Goal: Task Accomplishment & Management: Manage account settings

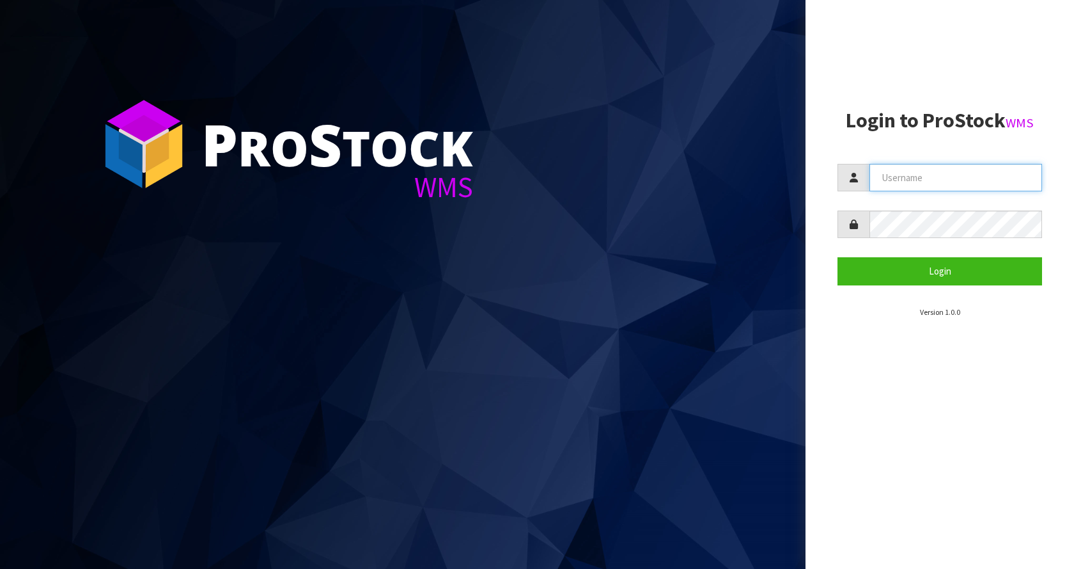
click at [888, 174] on input "text" at bounding box center [956, 177] width 173 height 27
type input "[EMAIL_ADDRESS][DOMAIN_NAME]"
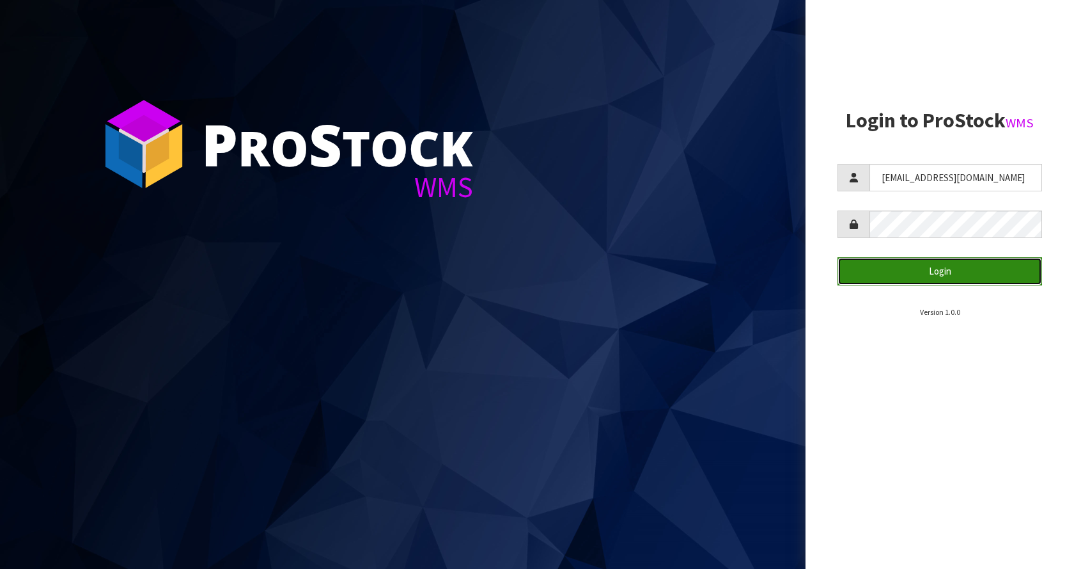
click at [948, 269] on button "Login" at bounding box center [940, 270] width 205 height 27
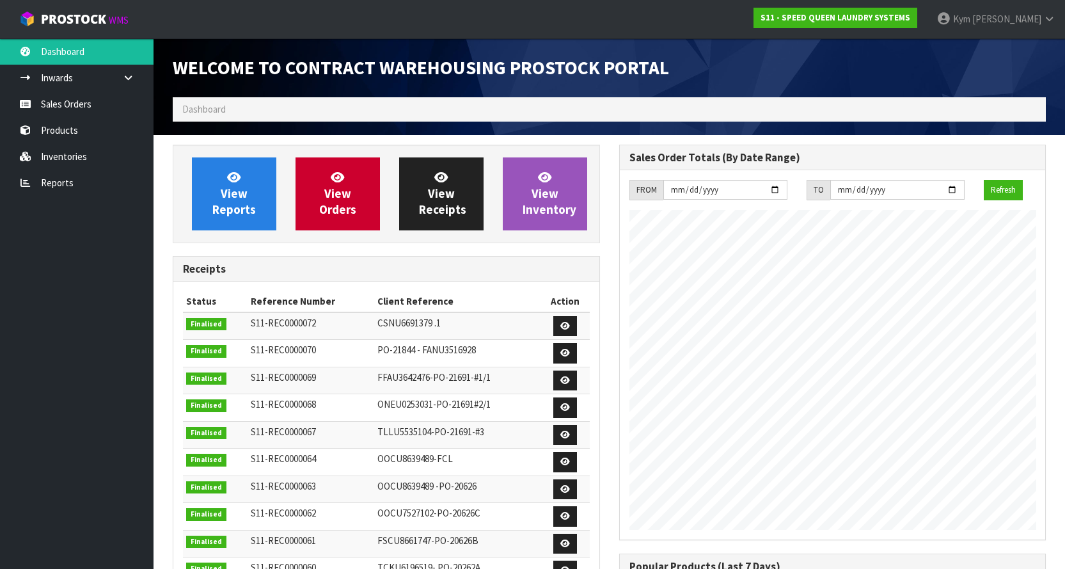
scroll to position [613, 446]
click at [83, 107] on link "Sales Orders" at bounding box center [76, 104] width 153 height 26
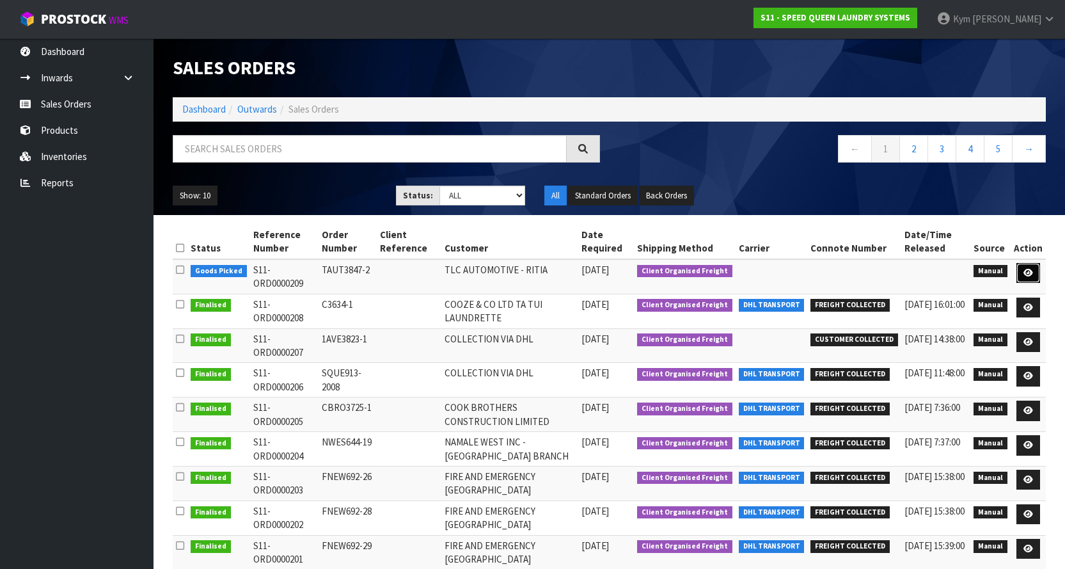
click at [1023, 269] on link at bounding box center [1028, 273] width 24 height 20
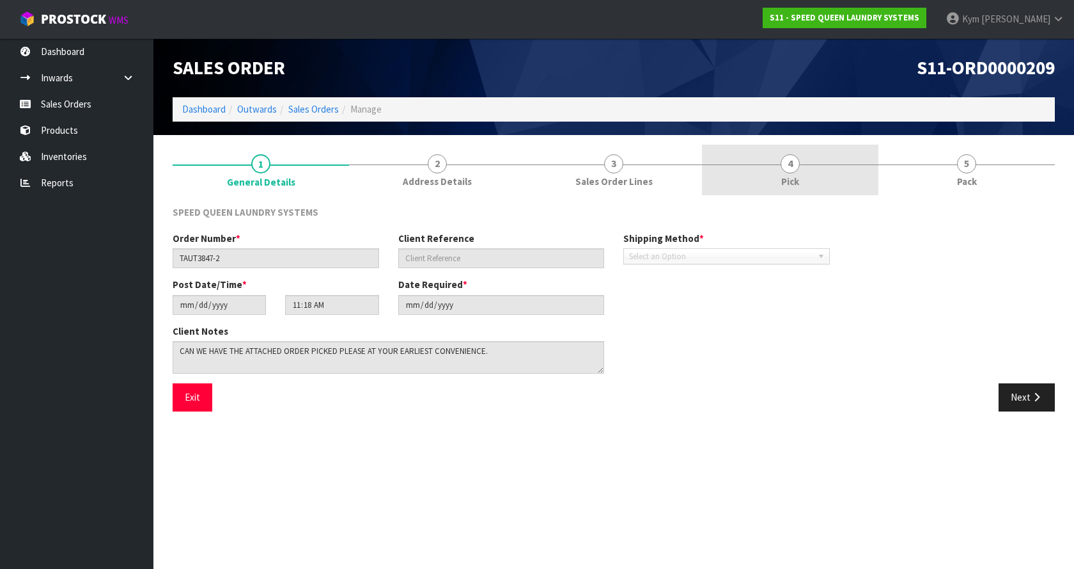
click at [789, 189] on link "4 Pick" at bounding box center [790, 170] width 177 height 51
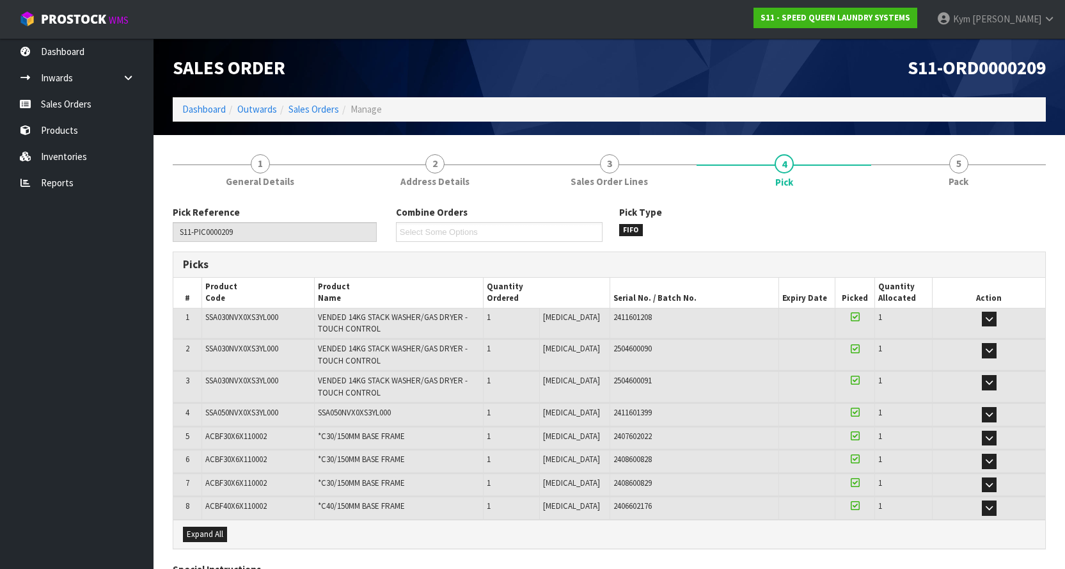
click at [991, 143] on section "1 General Details 2 Address Details 3 Sales Order Lines 4 Pick 5 Pack Pick Refe…" at bounding box center [608, 401] width 911 height 533
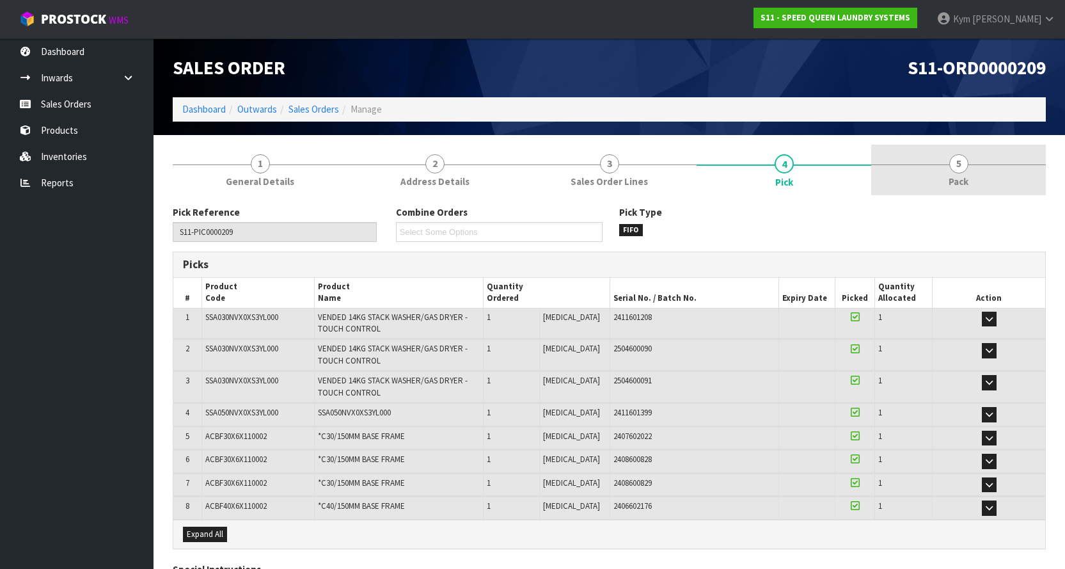
click at [938, 181] on link "5 Pack" at bounding box center [958, 170] width 175 height 51
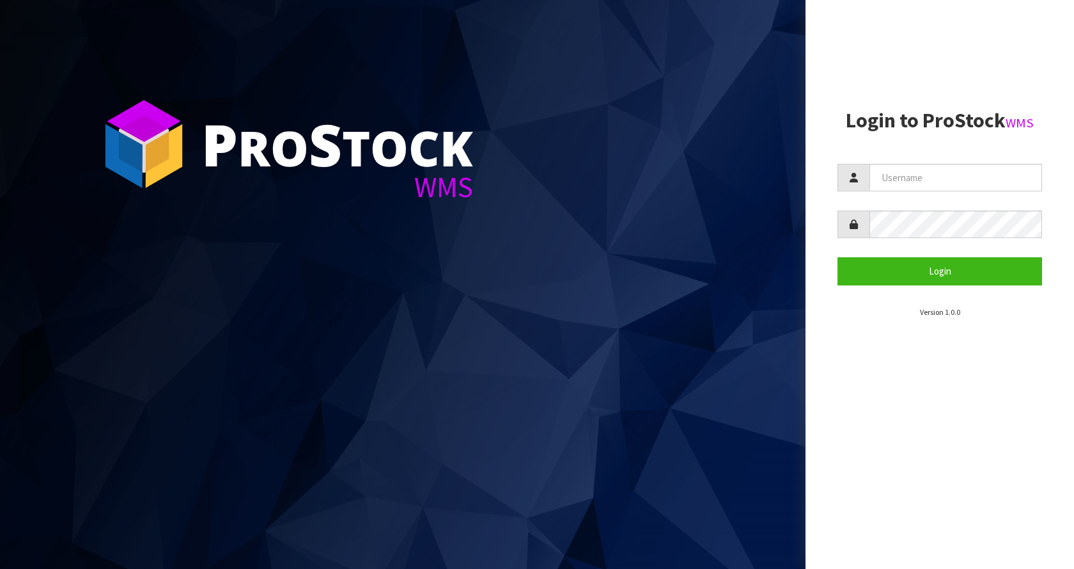
click at [879, 162] on section "Login to ProStock WMS Login Version 1.0.0" at bounding box center [940, 213] width 205 height 208
click at [890, 166] on input "text" at bounding box center [956, 177] width 173 height 27
type input "[EMAIL_ADDRESS][DOMAIN_NAME]"
click at [838, 257] on button "Login" at bounding box center [940, 270] width 205 height 27
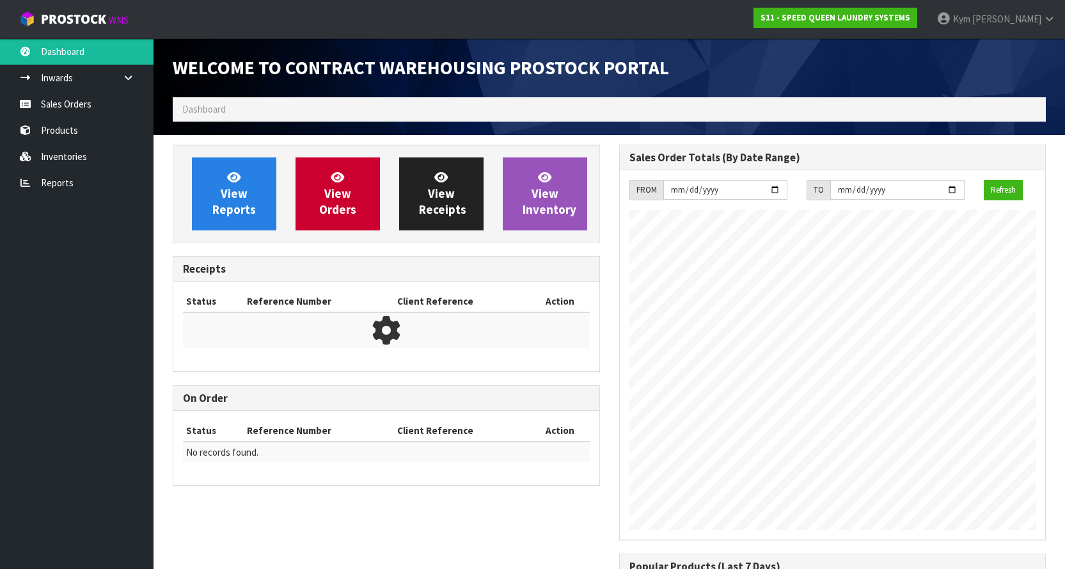
scroll to position [613, 446]
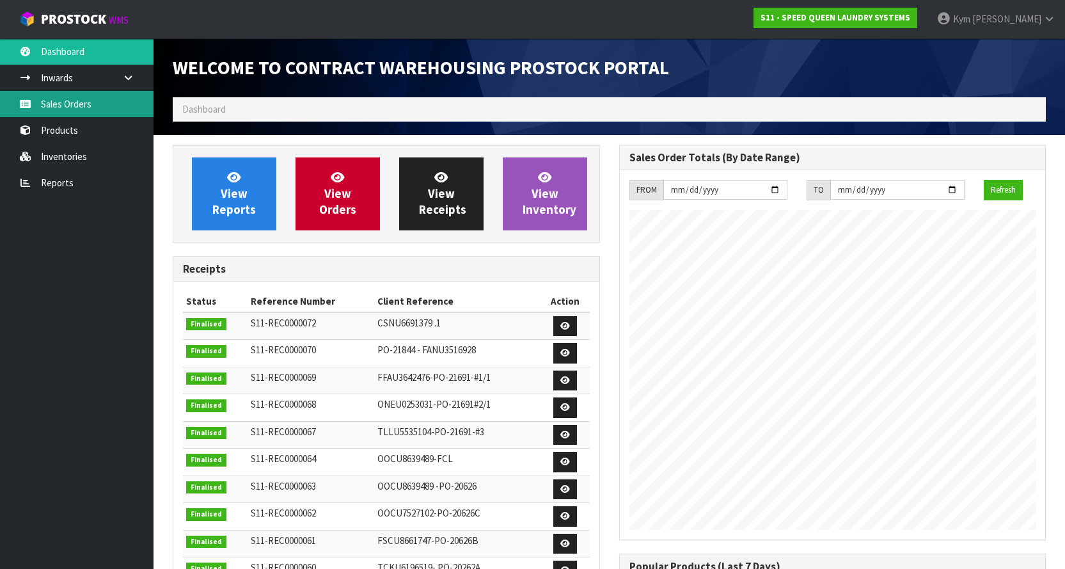
click at [56, 95] on link "Sales Orders" at bounding box center [76, 104] width 153 height 26
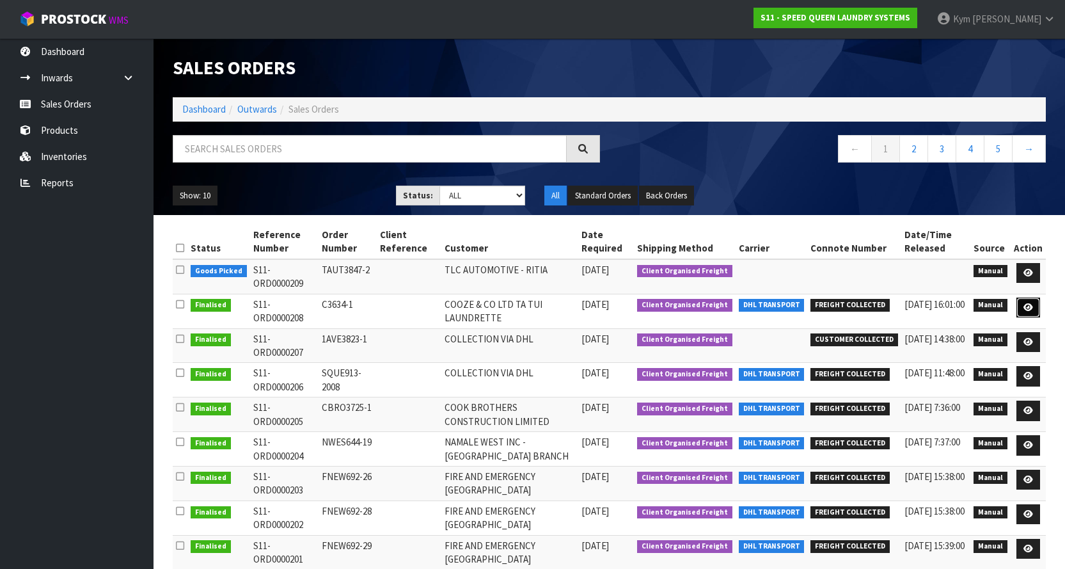
click at [1037, 312] on link at bounding box center [1028, 307] width 24 height 20
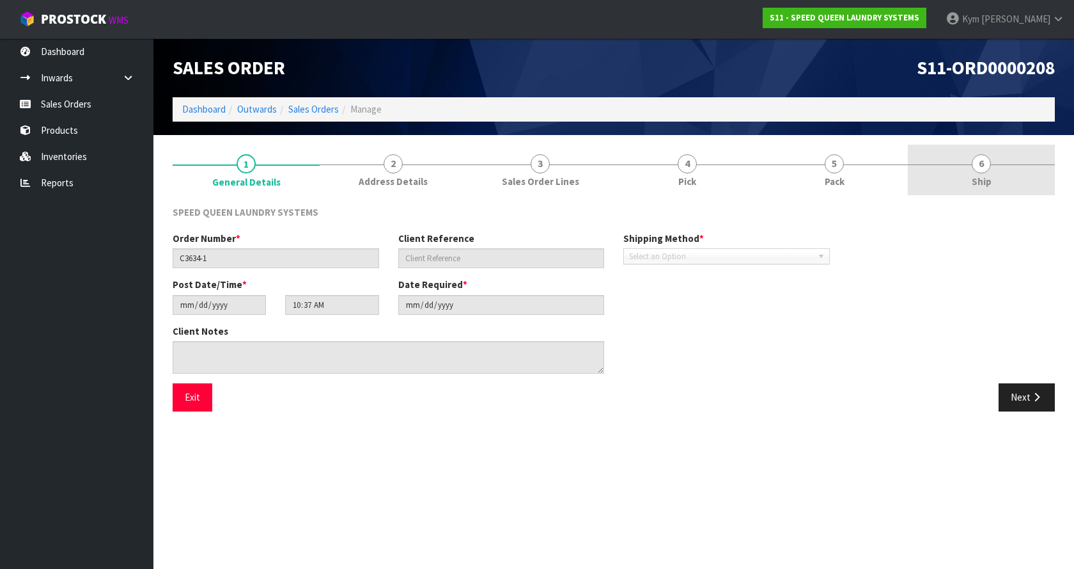
click at [973, 171] on link "6 Ship" at bounding box center [981, 170] width 147 height 51
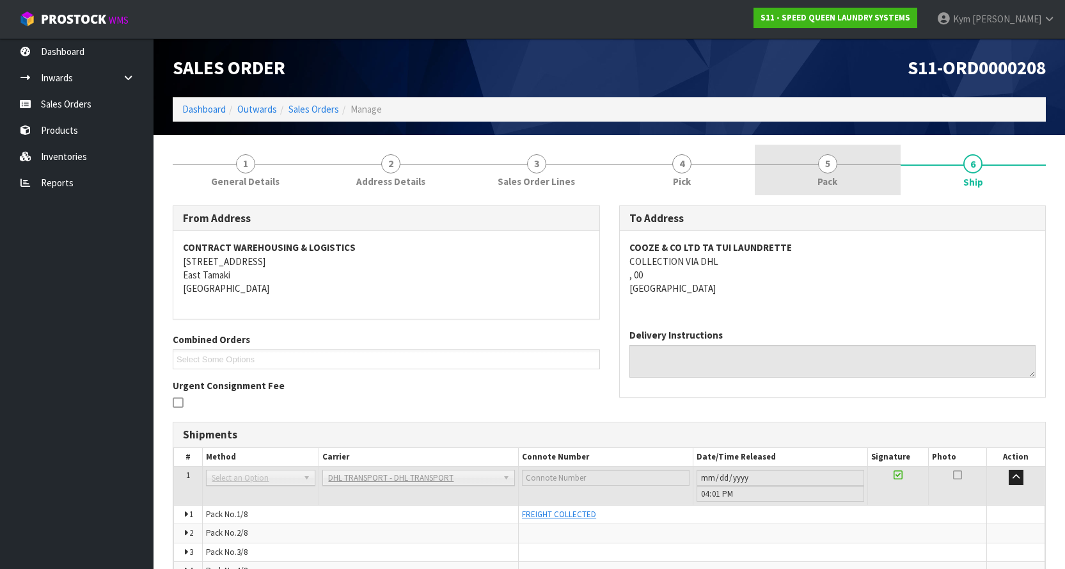
click at [828, 175] on span "Pack" at bounding box center [827, 181] width 20 height 13
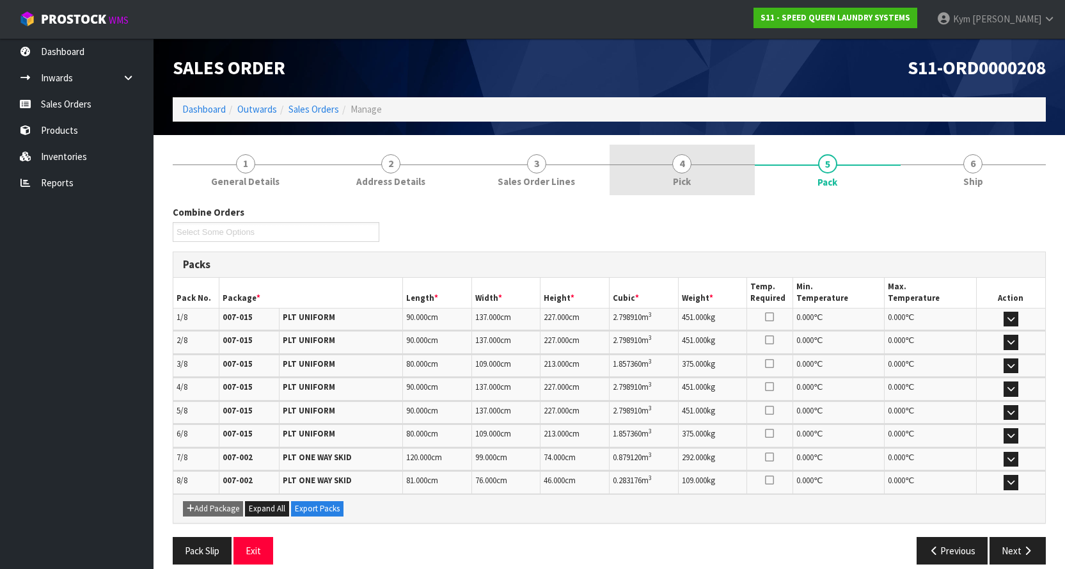
click at [723, 183] on link "4 Pick" at bounding box center [682, 170] width 146 height 51
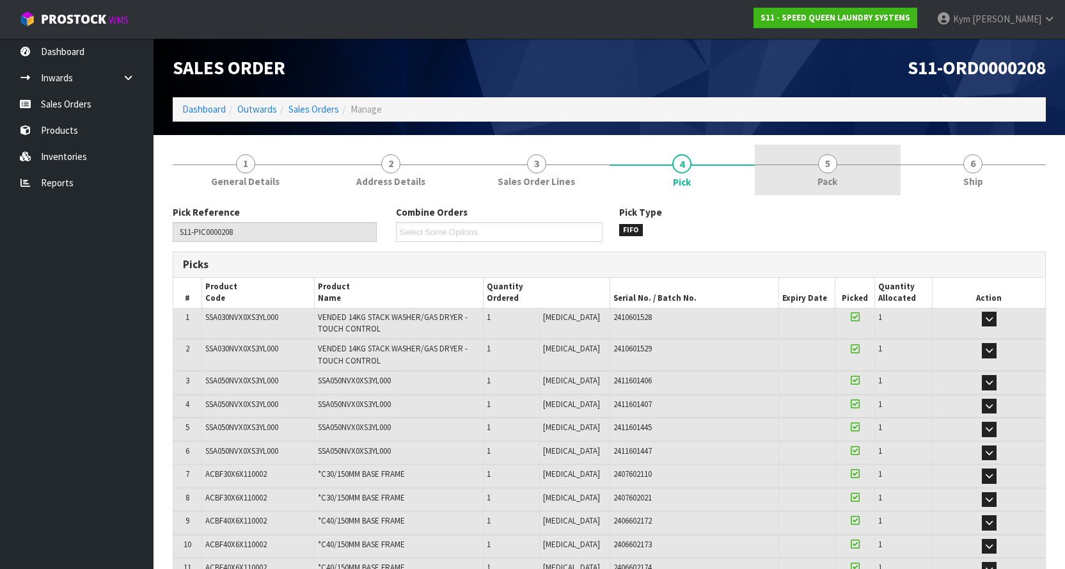
click at [865, 166] on link "5 Pack" at bounding box center [828, 170] width 146 height 51
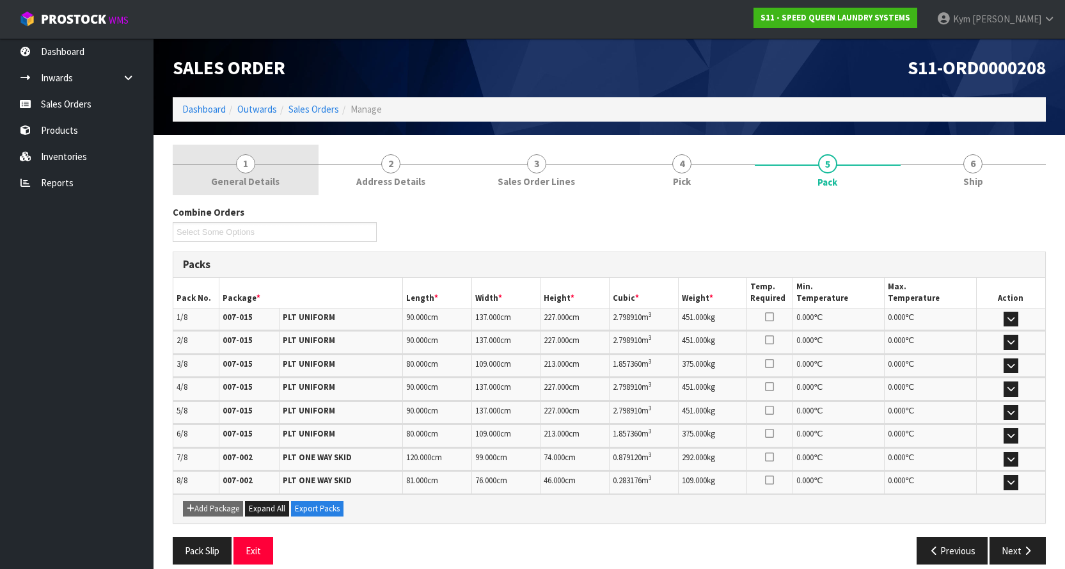
click at [277, 175] on span "General Details" at bounding box center [245, 181] width 68 height 13
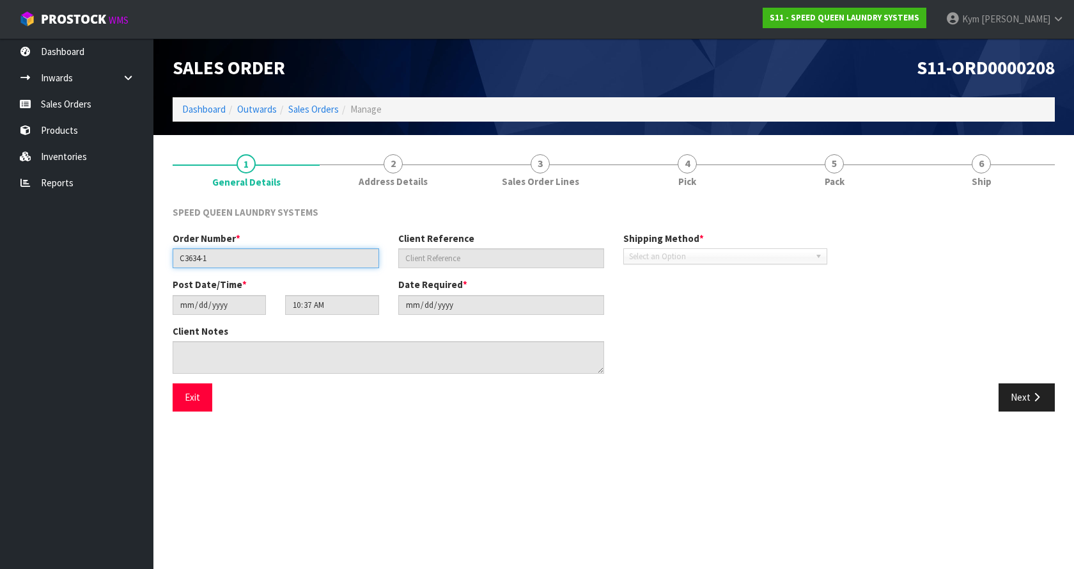
drag, startPoint x: 242, startPoint y: 256, endPoint x: 173, endPoint y: 260, distance: 69.2
click at [173, 260] on input "C3634-1" at bounding box center [276, 258] width 207 height 20
drag, startPoint x: 212, startPoint y: 258, endPoint x: 204, endPoint y: 258, distance: 8.3
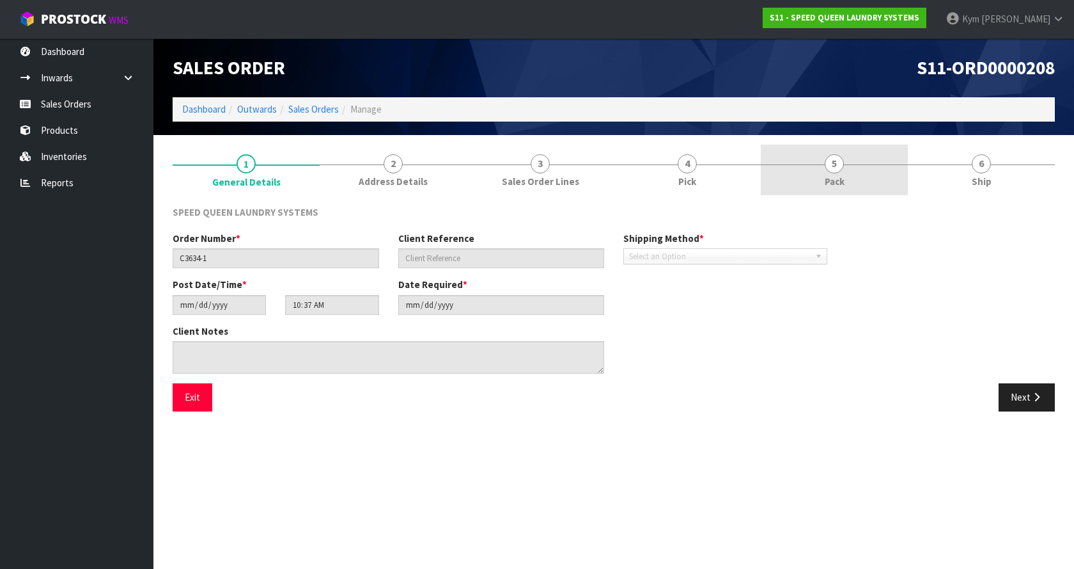
click at [805, 170] on link "5 Pack" at bounding box center [834, 170] width 147 height 51
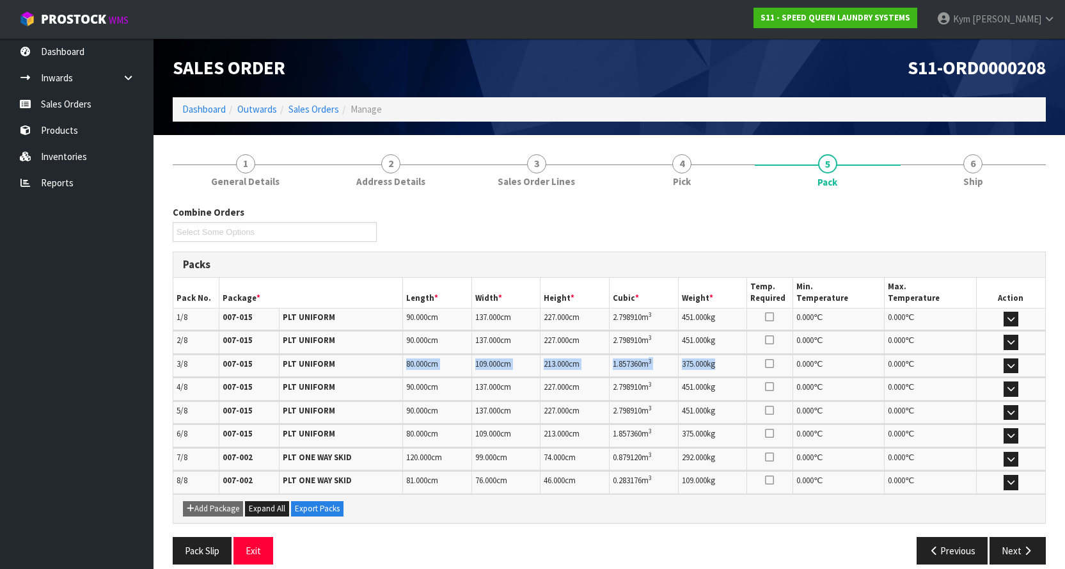
drag, startPoint x: 406, startPoint y: 363, endPoint x: 720, endPoint y: 365, distance: 314.0
click at [720, 365] on tr "3/8 007-015 PLT UNIFORM 80.000 cm 109.000 cm 213.000 cm 1.857360 m 3 375.000 kg…" at bounding box center [609, 365] width 872 height 22
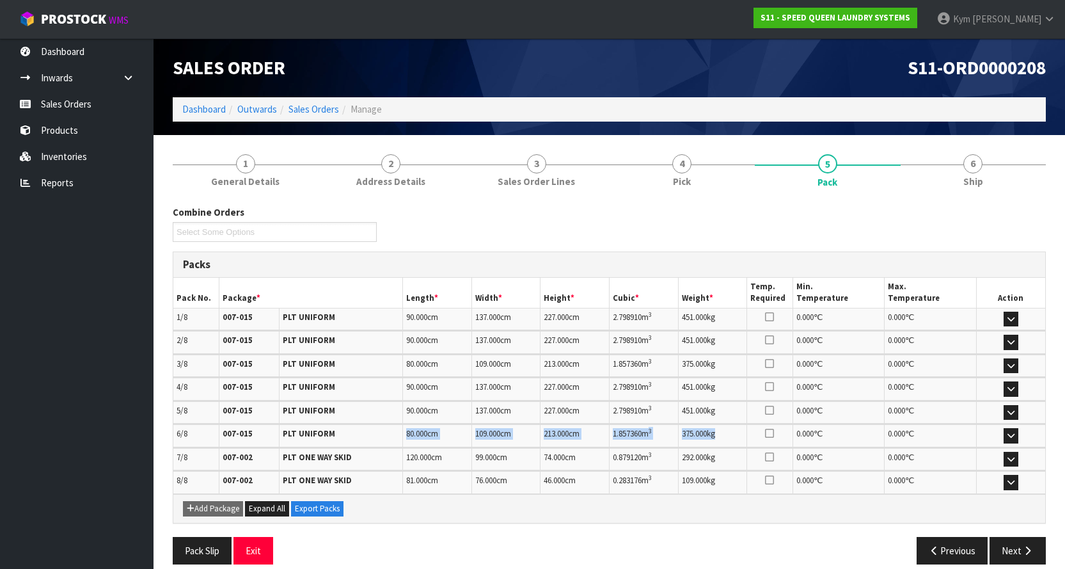
drag, startPoint x: 408, startPoint y: 432, endPoint x: 723, endPoint y: 432, distance: 315.3
click at [723, 432] on tr "6/8 007-015 PLT UNIFORM 80.000 cm 109.000 cm 213.000 cm 1.857360 m 3 375.000 kg…" at bounding box center [609, 435] width 872 height 22
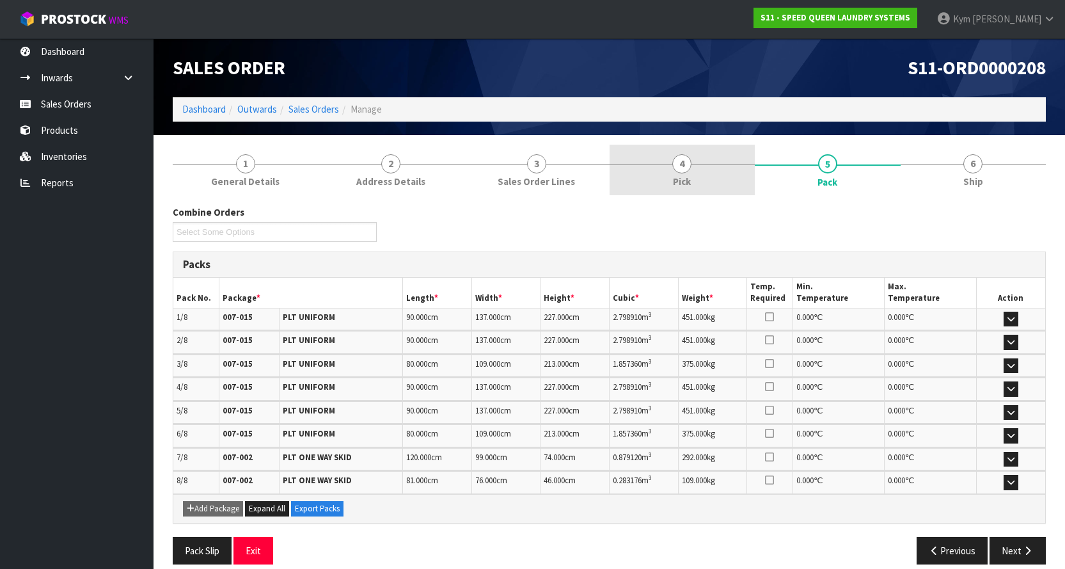
click at [667, 171] on link "4 Pick" at bounding box center [682, 170] width 146 height 51
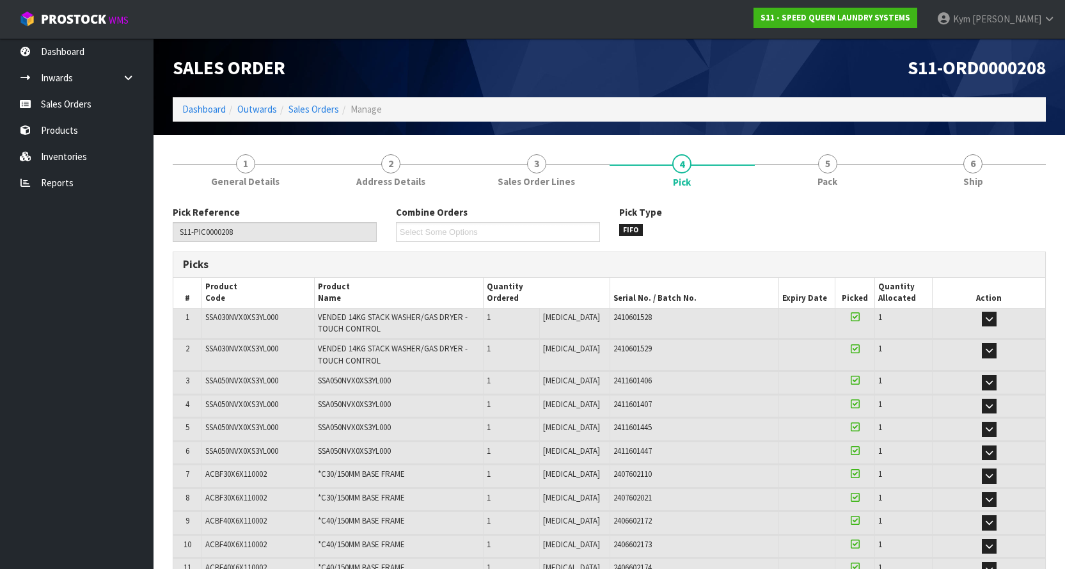
scroll to position [184, 0]
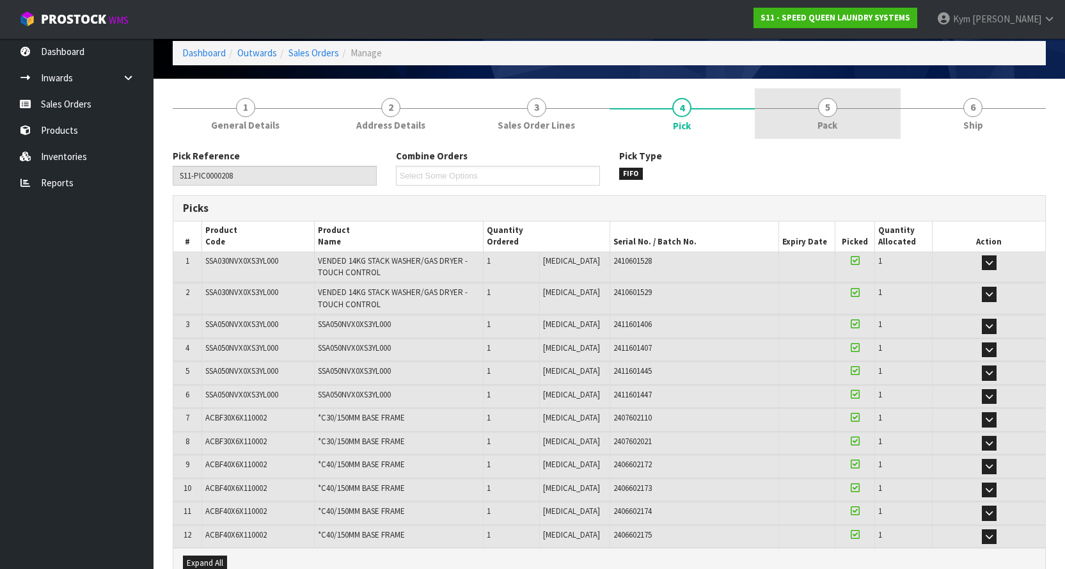
click at [831, 102] on span "5" at bounding box center [827, 107] width 19 height 19
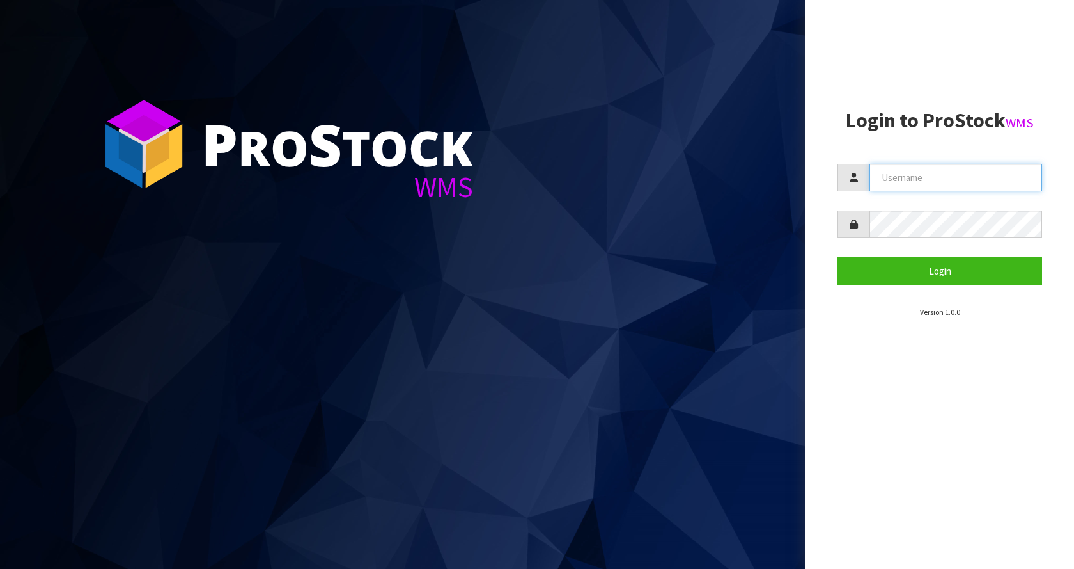
click at [957, 180] on input "text" at bounding box center [956, 177] width 173 height 27
type input "[EMAIL_ADDRESS][DOMAIN_NAME]"
click at [838, 257] on button "Login" at bounding box center [940, 270] width 205 height 27
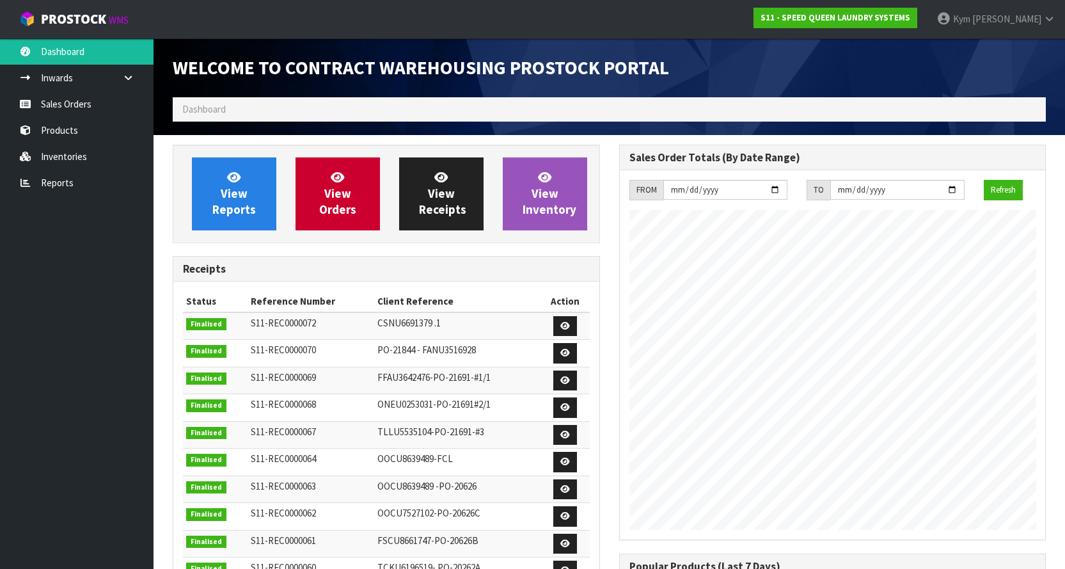
scroll to position [613, 446]
click at [77, 95] on link "Sales Orders" at bounding box center [76, 104] width 153 height 26
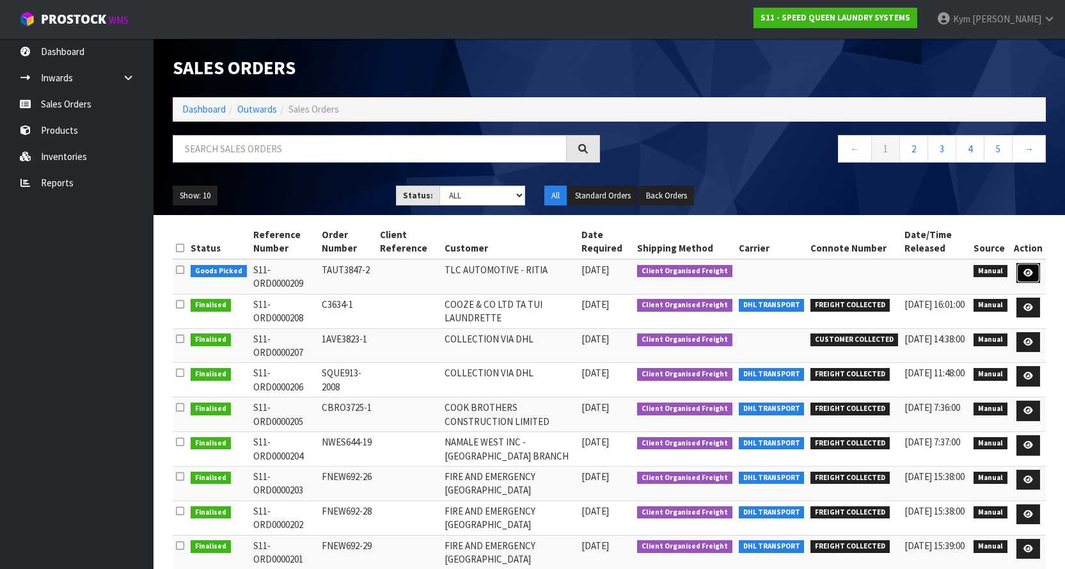
click at [1031, 275] on icon at bounding box center [1028, 273] width 10 height 8
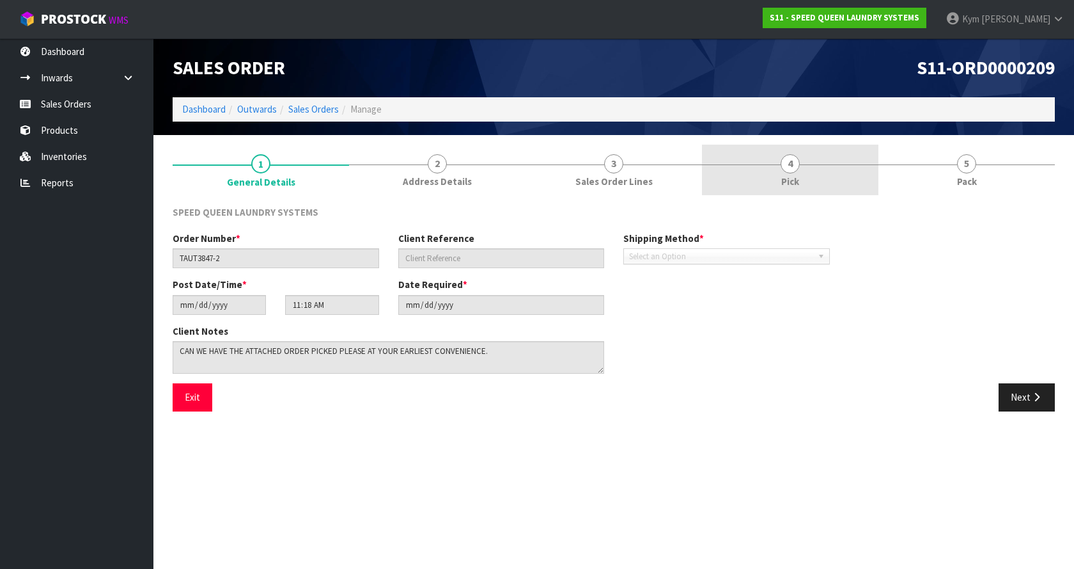
click at [741, 161] on link "4 Pick" at bounding box center [790, 170] width 177 height 51
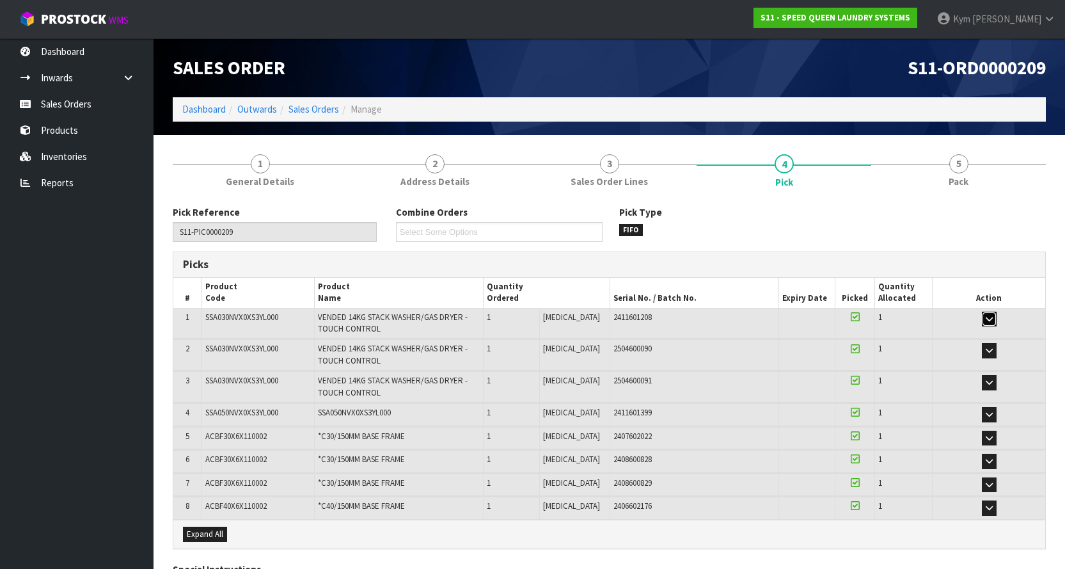
click at [986, 323] on button "button" at bounding box center [989, 318] width 15 height 15
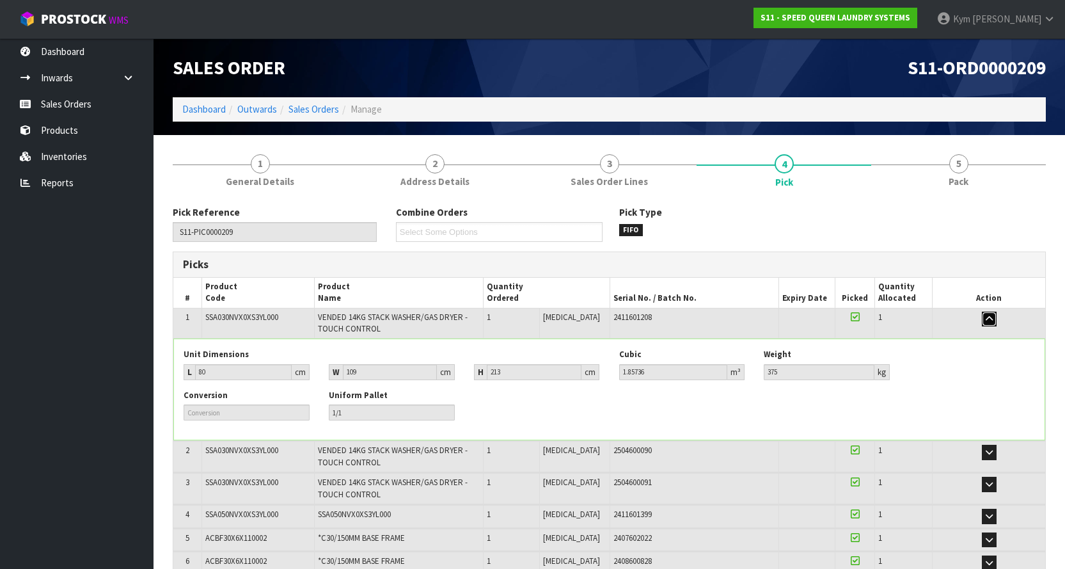
scroll to position [128, 0]
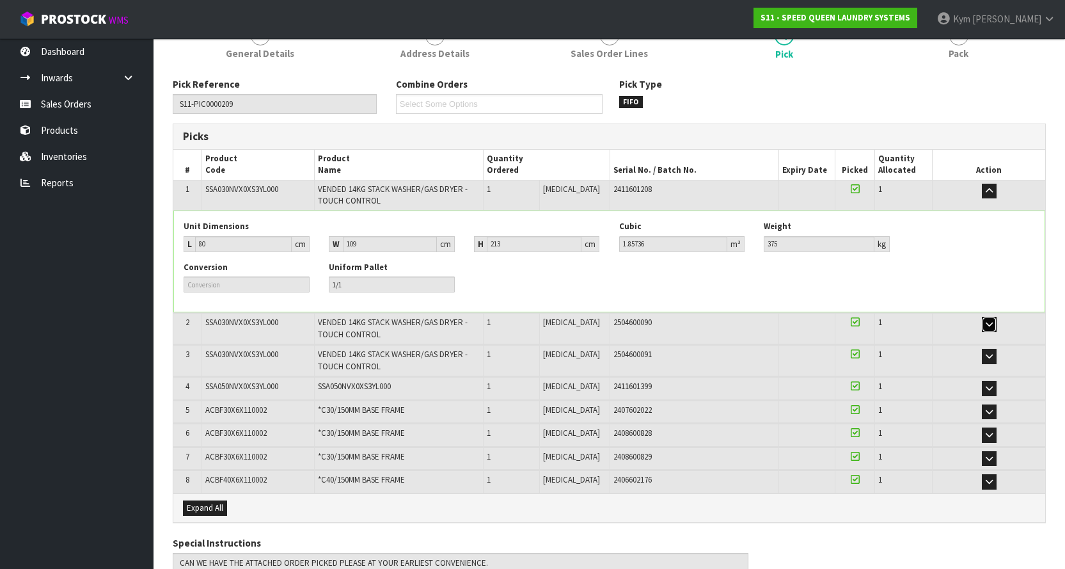
click at [987, 328] on icon "button" at bounding box center [988, 324] width 7 height 8
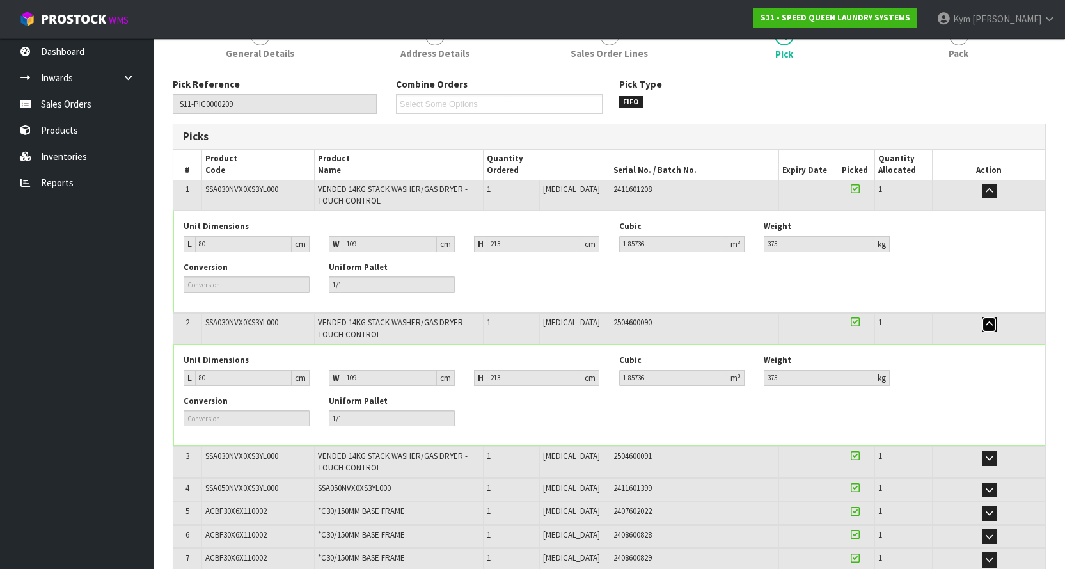
scroll to position [256, 0]
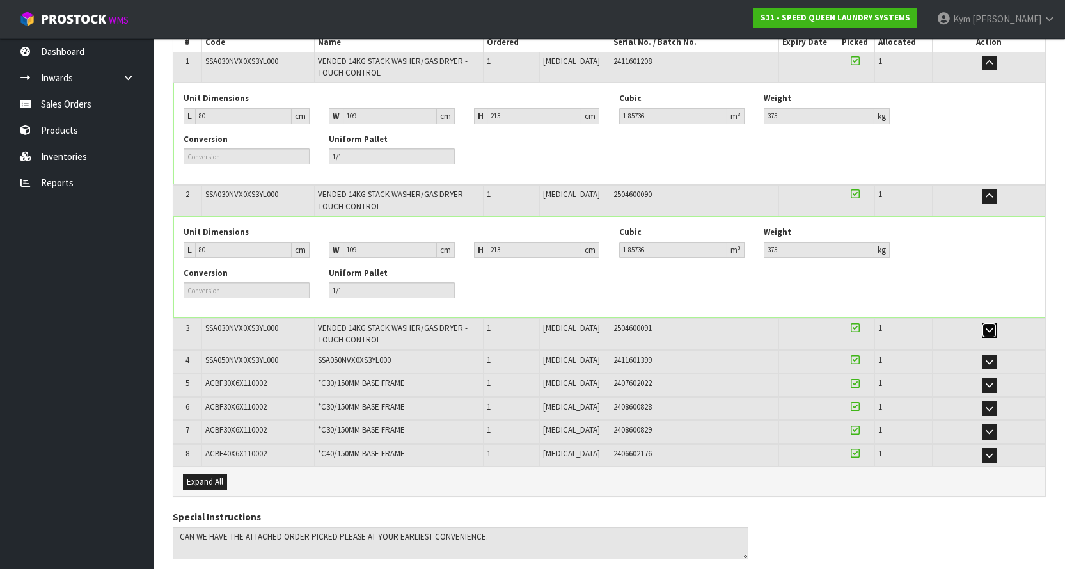
click at [987, 324] on button "button" at bounding box center [989, 329] width 15 height 15
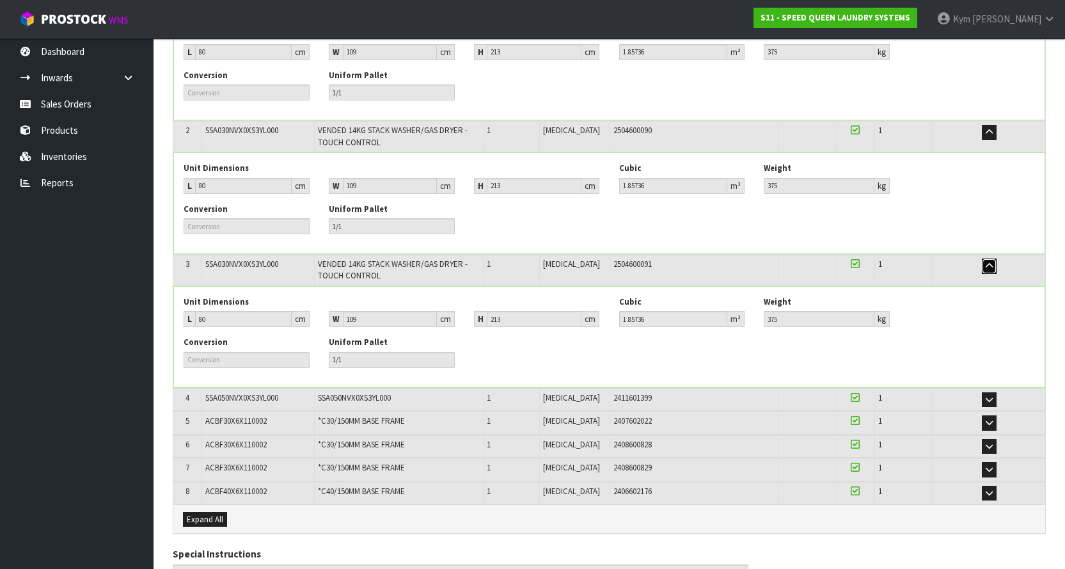
scroll to position [404, 0]
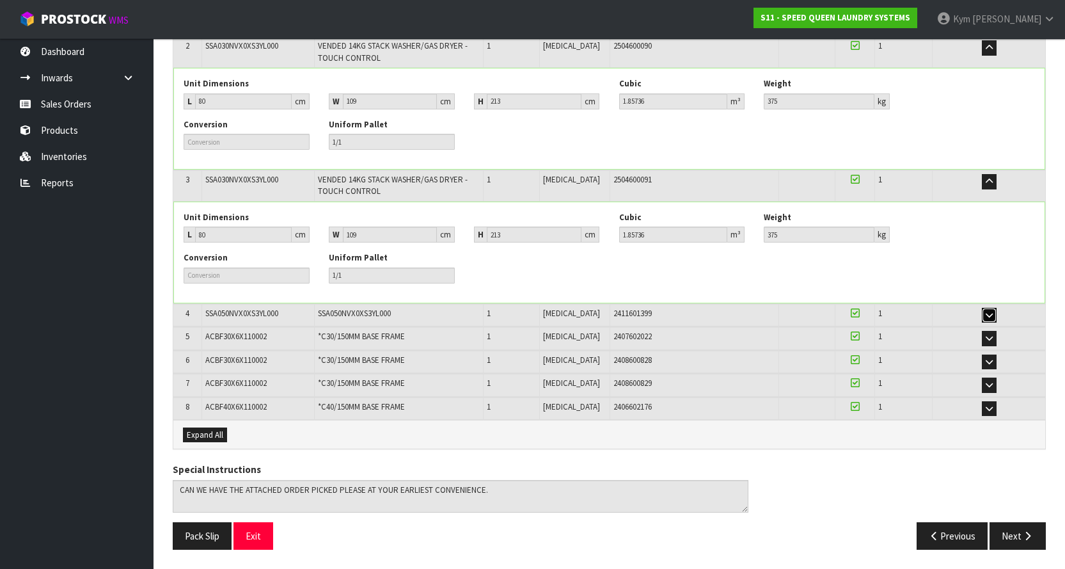
click at [987, 311] on icon "button" at bounding box center [988, 315] width 7 height 8
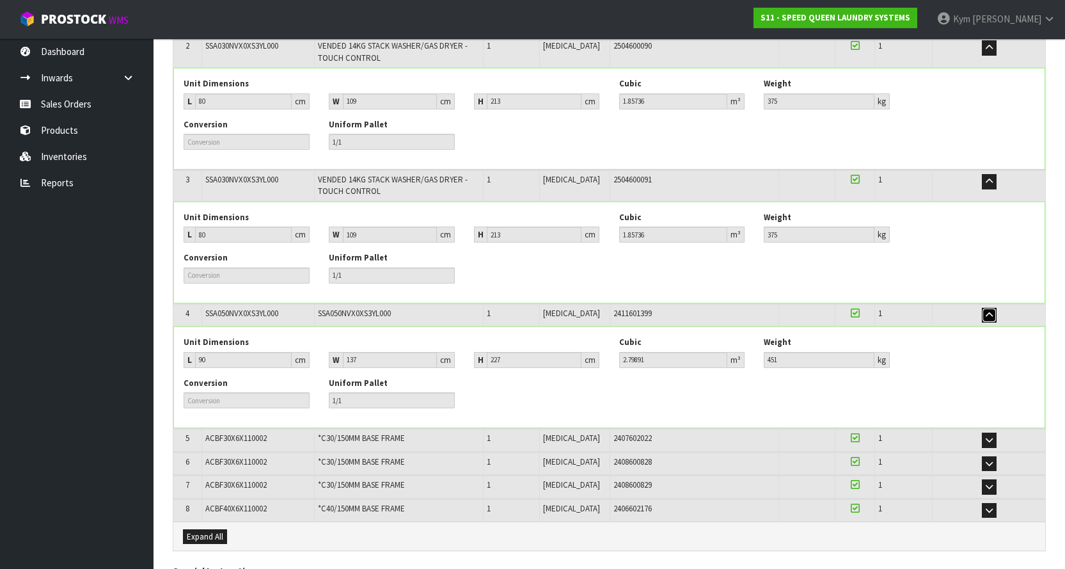
scroll to position [506, 0]
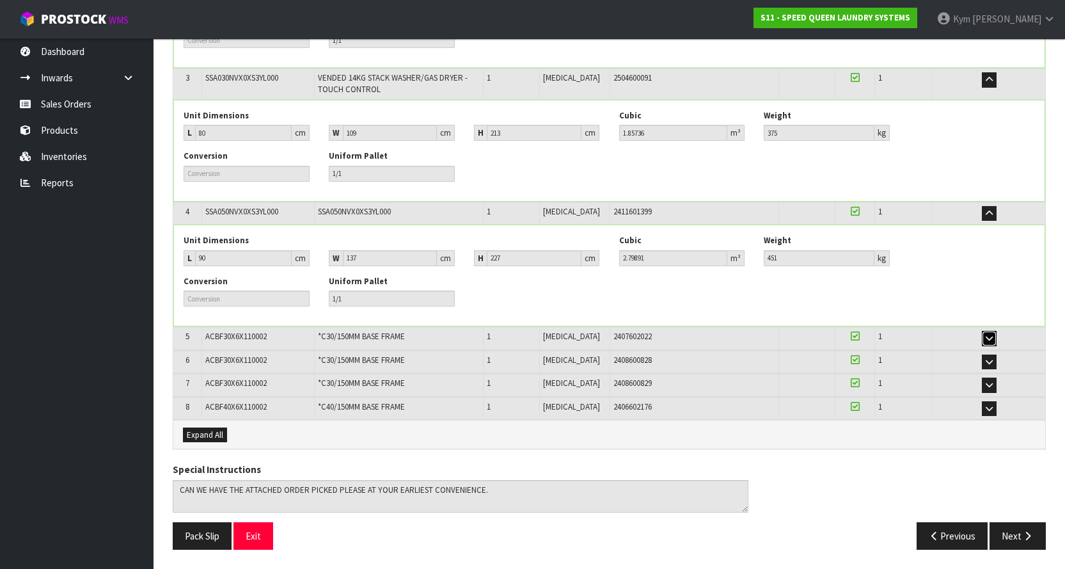
click at [991, 337] on button "button" at bounding box center [989, 338] width 15 height 15
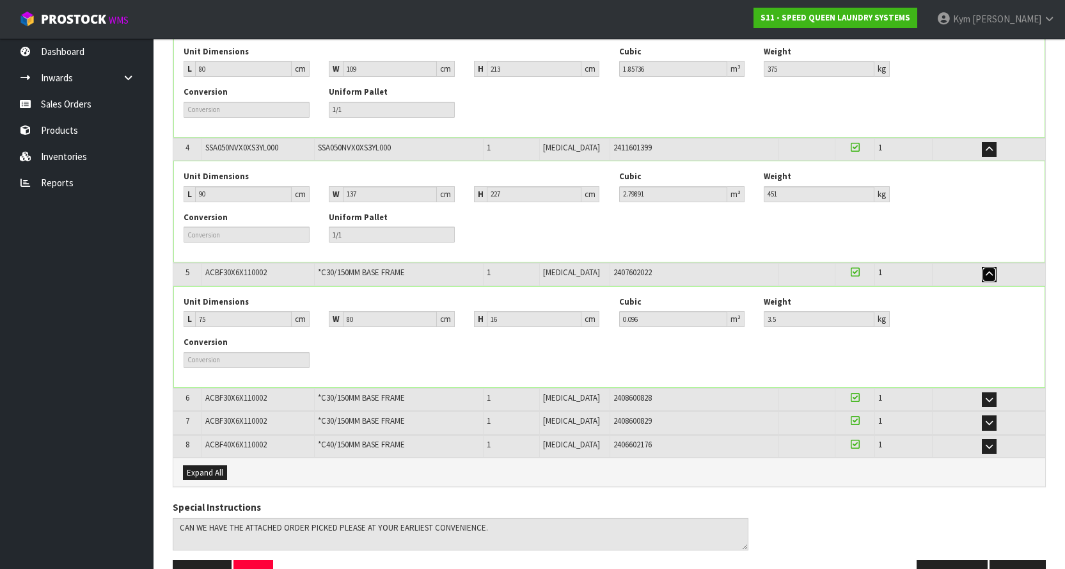
scroll to position [608, 0]
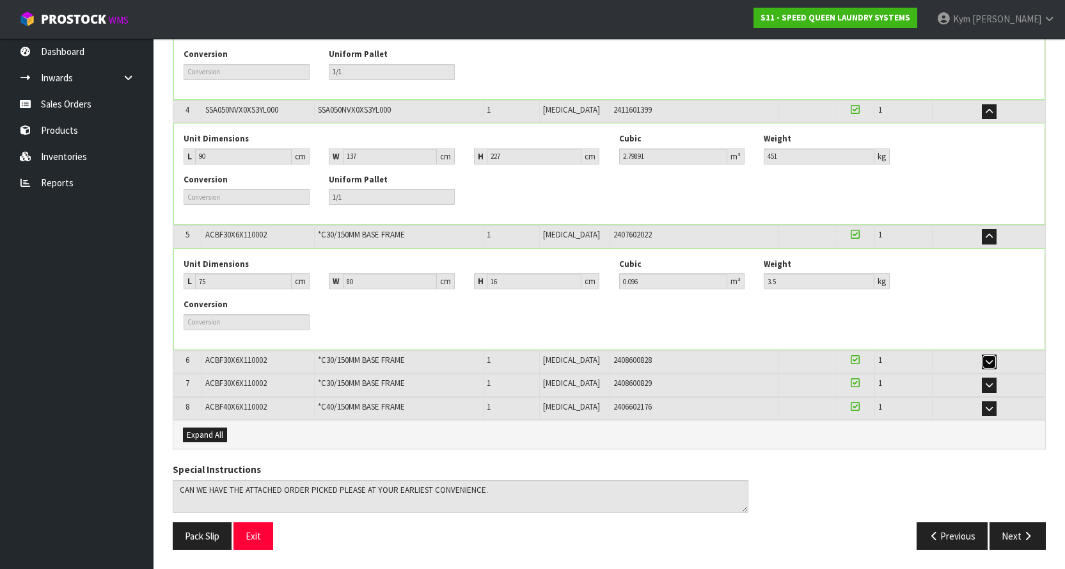
click at [989, 360] on icon "button" at bounding box center [988, 361] width 7 height 8
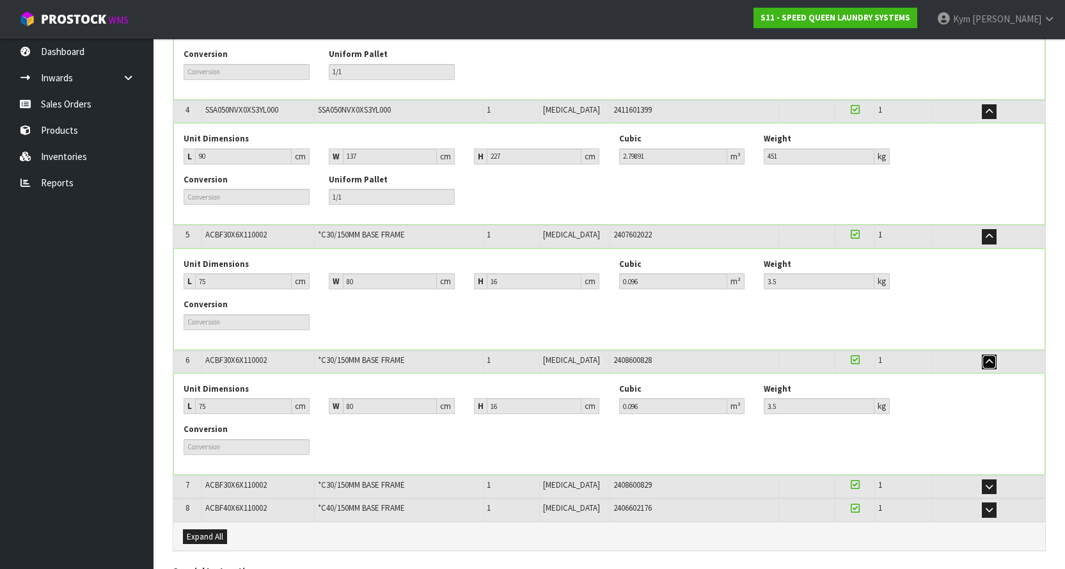
scroll to position [709, 0]
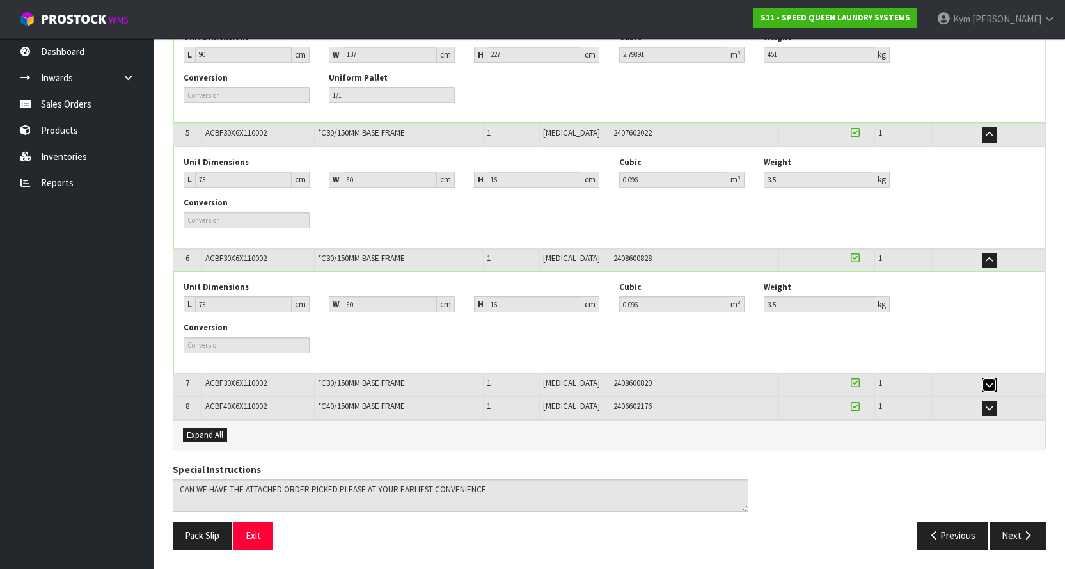
click at [989, 387] on icon "button" at bounding box center [988, 385] width 7 height 8
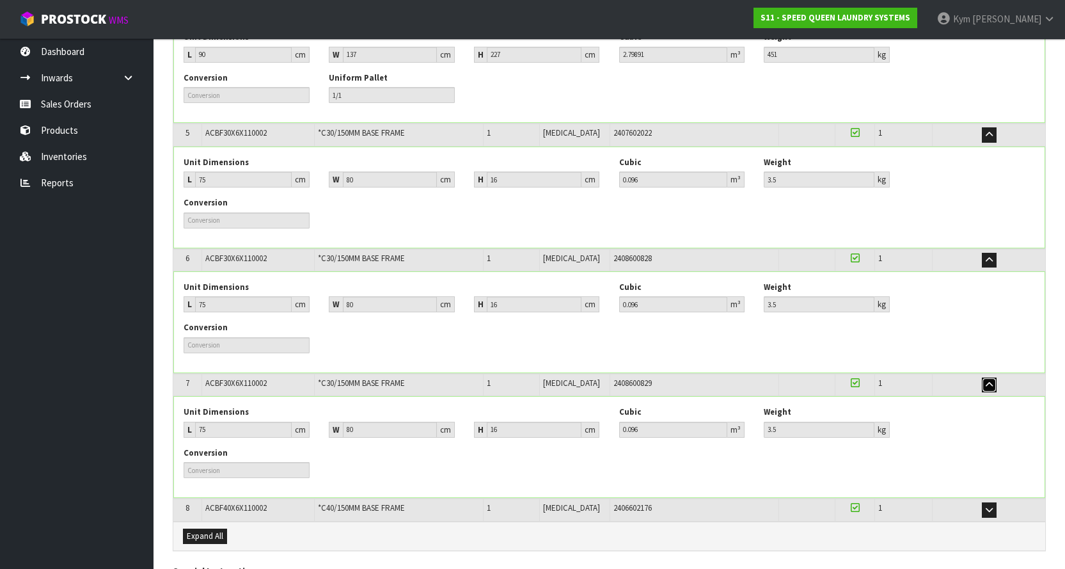
scroll to position [811, 0]
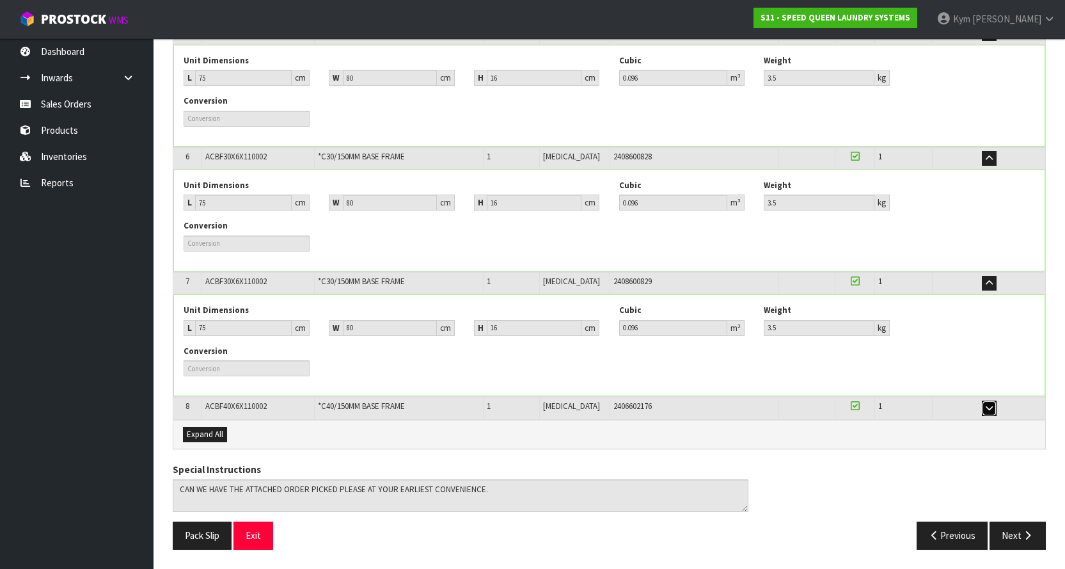
click at [989, 412] on icon "button" at bounding box center [988, 408] width 7 height 8
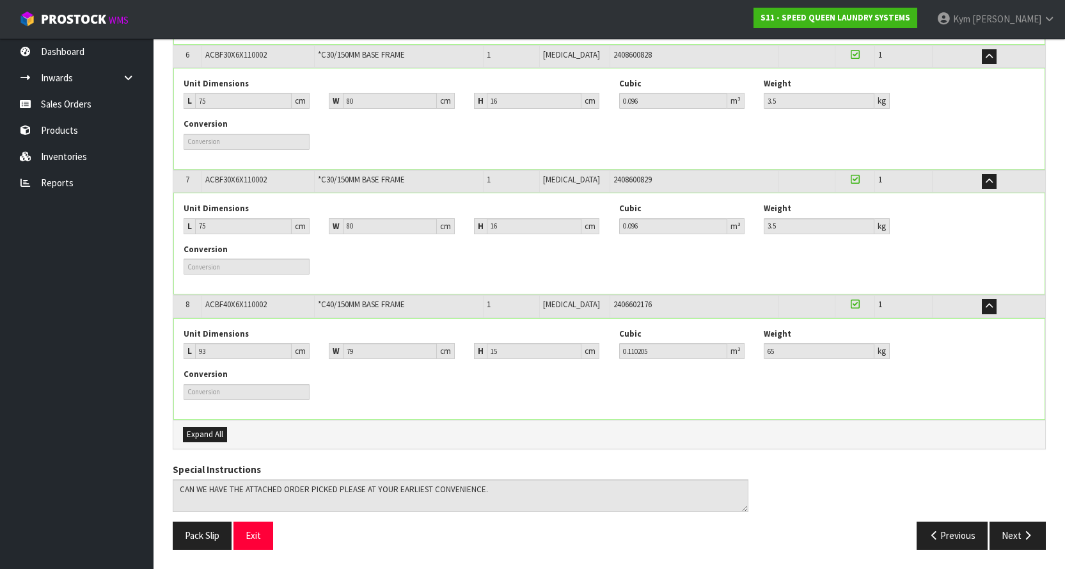
scroll to position [785, 0]
